Goal: Use online tool/utility: Utilize a website feature to perform a specific function

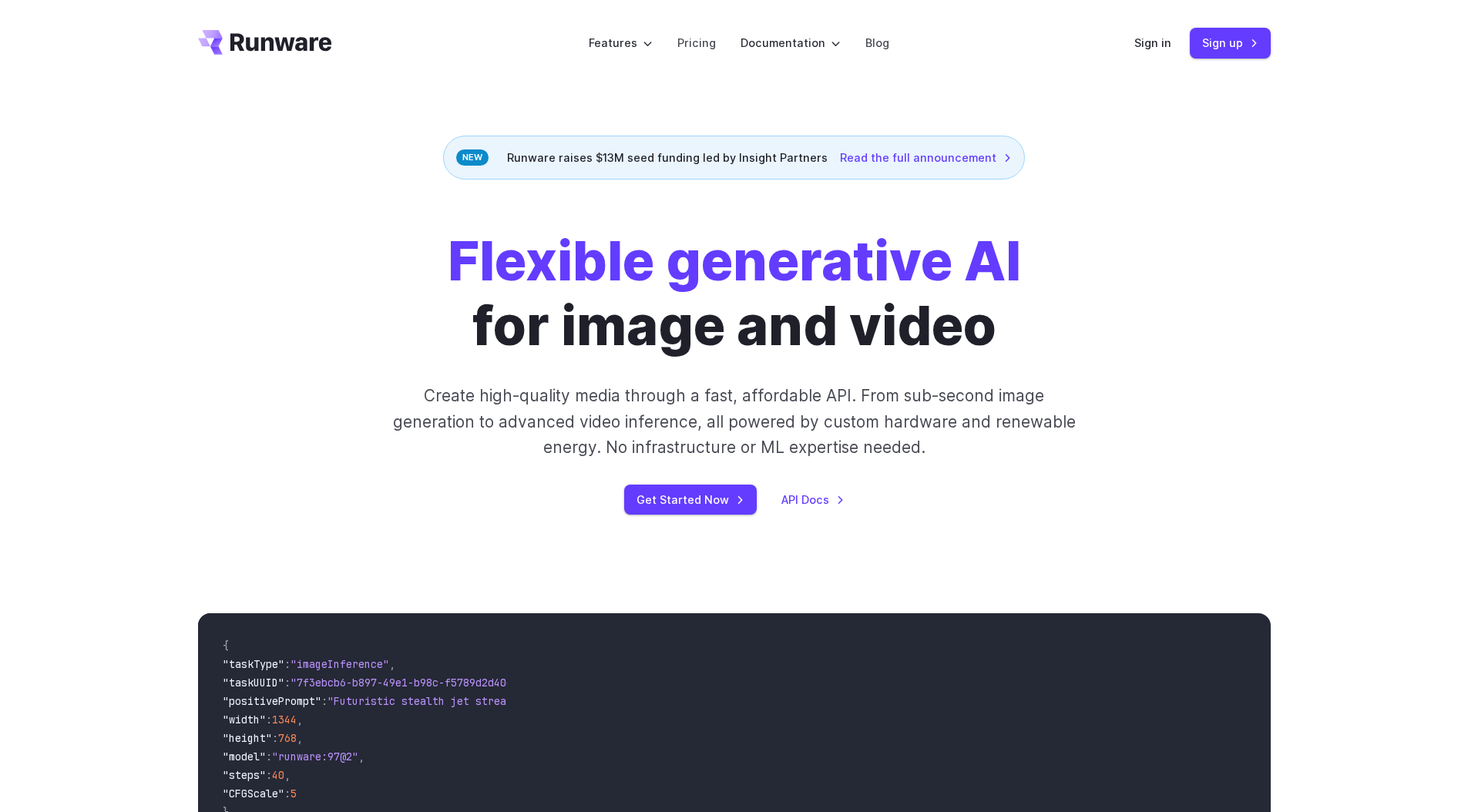
click at [1037, 349] on div "Flexible generative AI for image and video Create high-quality media through a …" at bounding box center [734, 372] width 858 height 285
click at [1088, 330] on div "Flexible generative AI for image and video Create high-quality media through a …" at bounding box center [734, 372] width 858 height 285
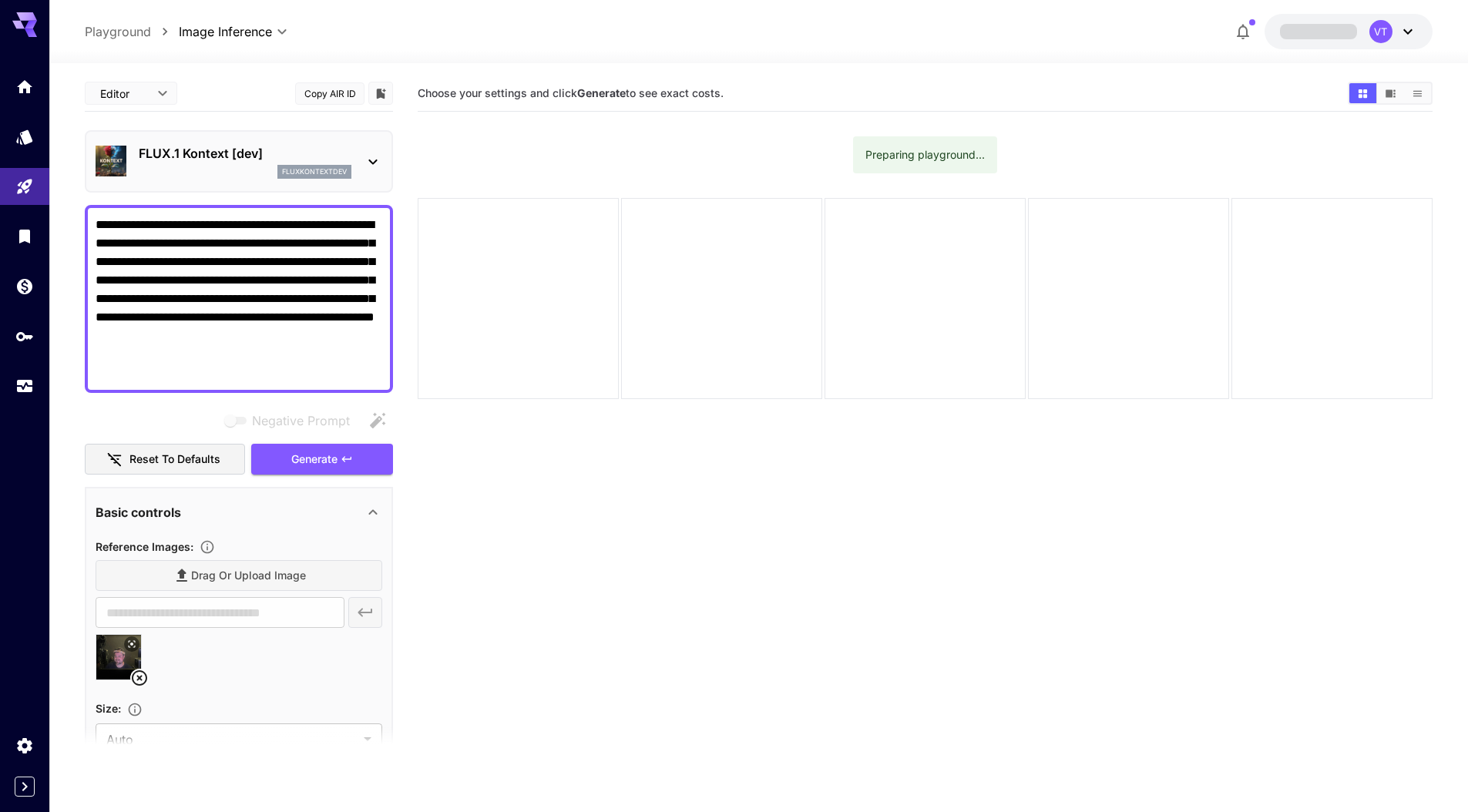
click at [139, 672] on icon at bounding box center [139, 677] width 18 height 18
click at [217, 578] on div "Drag or upload image" at bounding box center [238, 575] width 286 height 32
